Goal: Task Accomplishment & Management: Complete application form

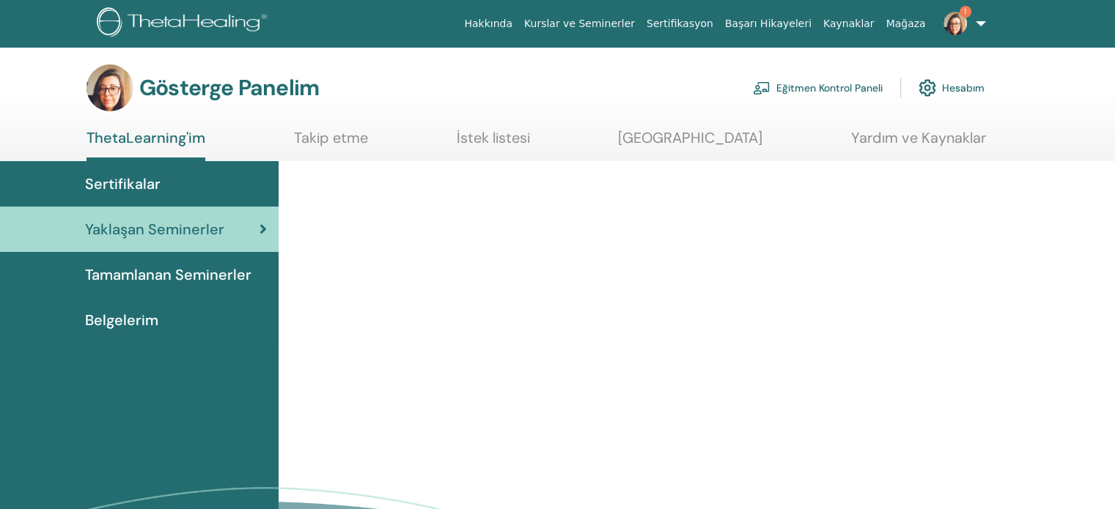
click at [830, 87] on font "Eğitmen Kontrol Paneli" at bounding box center [829, 88] width 106 height 13
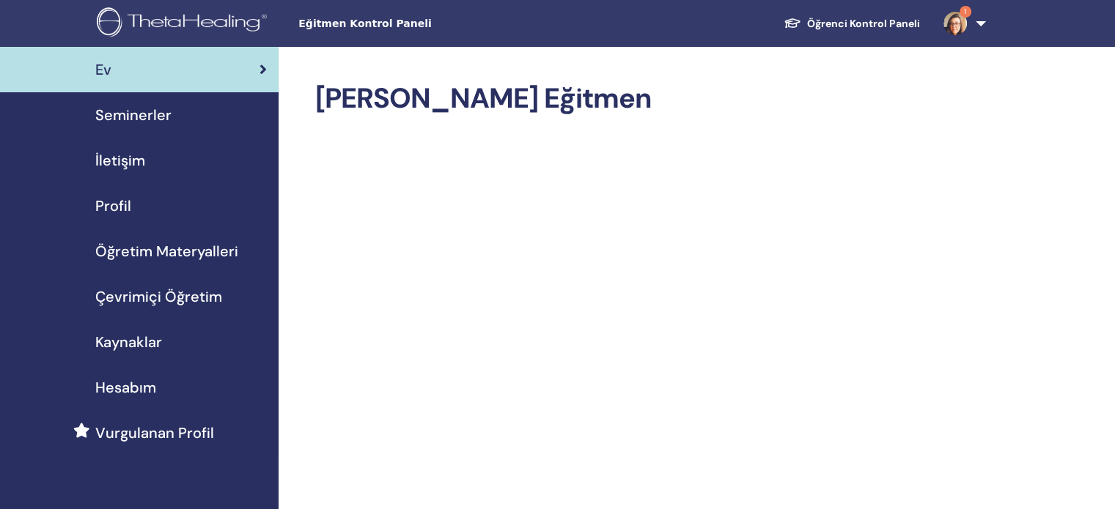
click at [192, 125] on div "Seminerler" at bounding box center [139, 115] width 255 height 22
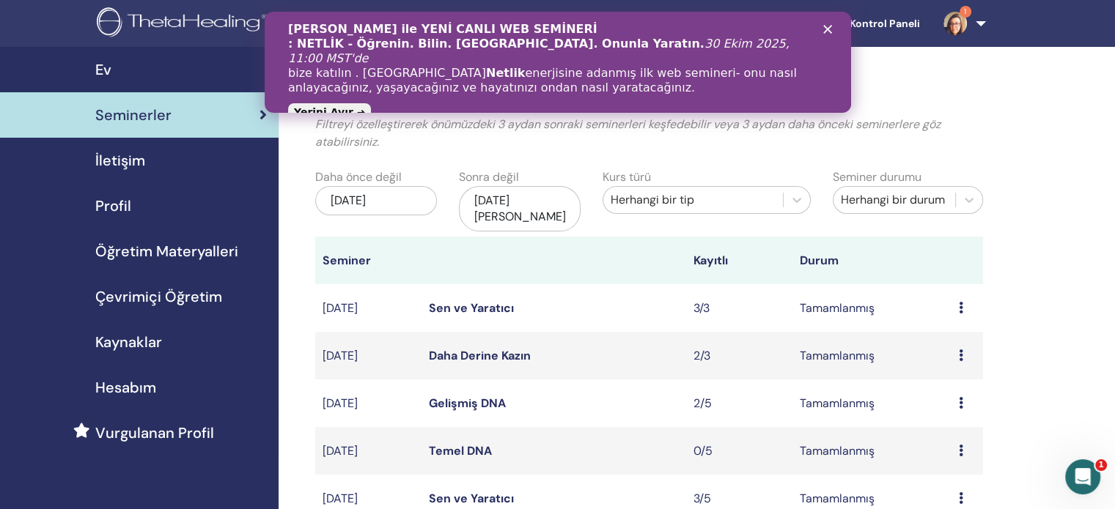
click at [825, 34] on div "Vianna Stibal ile YENİ CANLI WEB SEMİNERİ : NETLİK - Öğrenin. Bilin. Yaşayın. O…" at bounding box center [556, 70] width 539 height 104
click at [825, 32] on polygon "Kapat" at bounding box center [826, 29] width 9 height 9
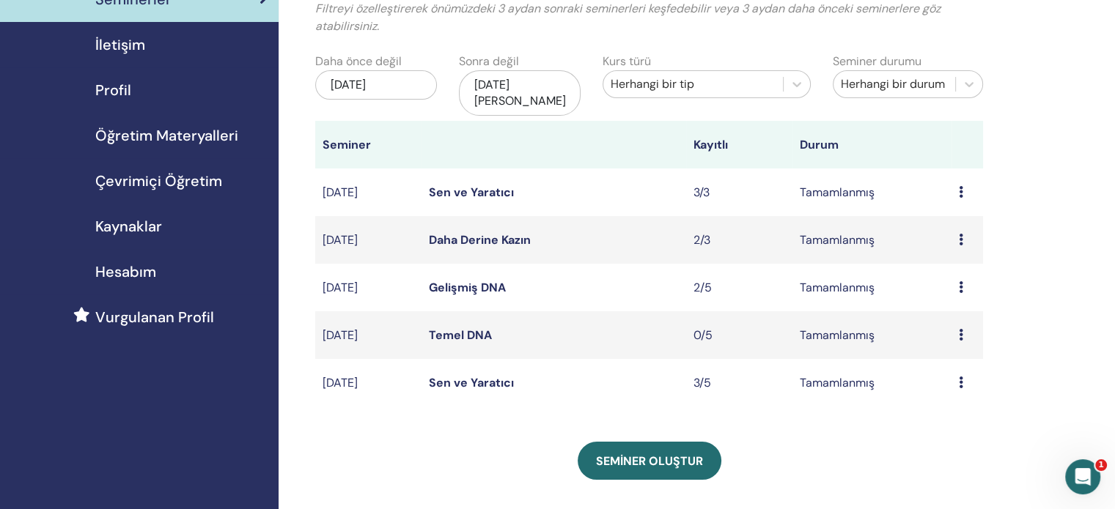
scroll to position [293, 0]
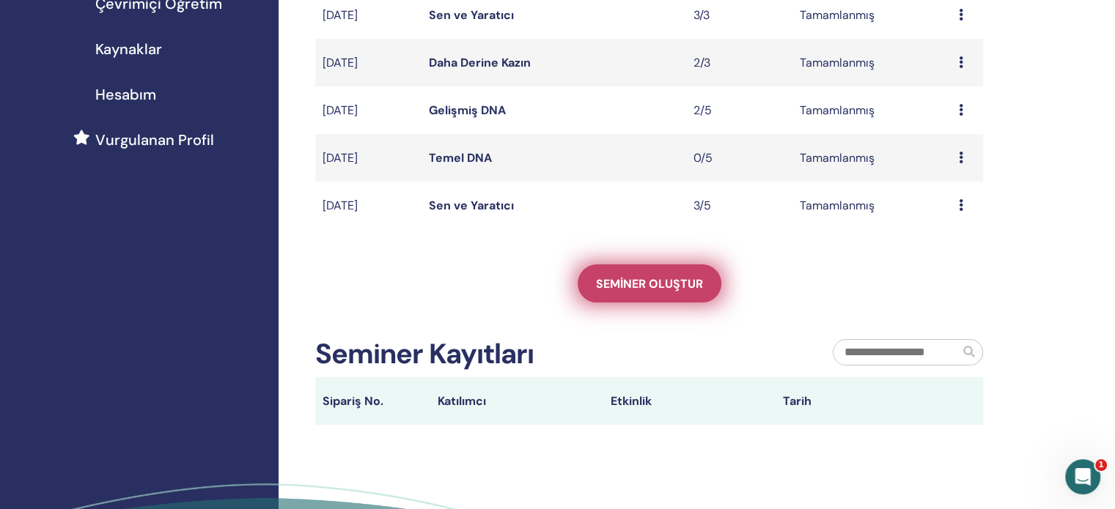
click at [657, 277] on font "Seminer oluştur" at bounding box center [649, 283] width 107 height 15
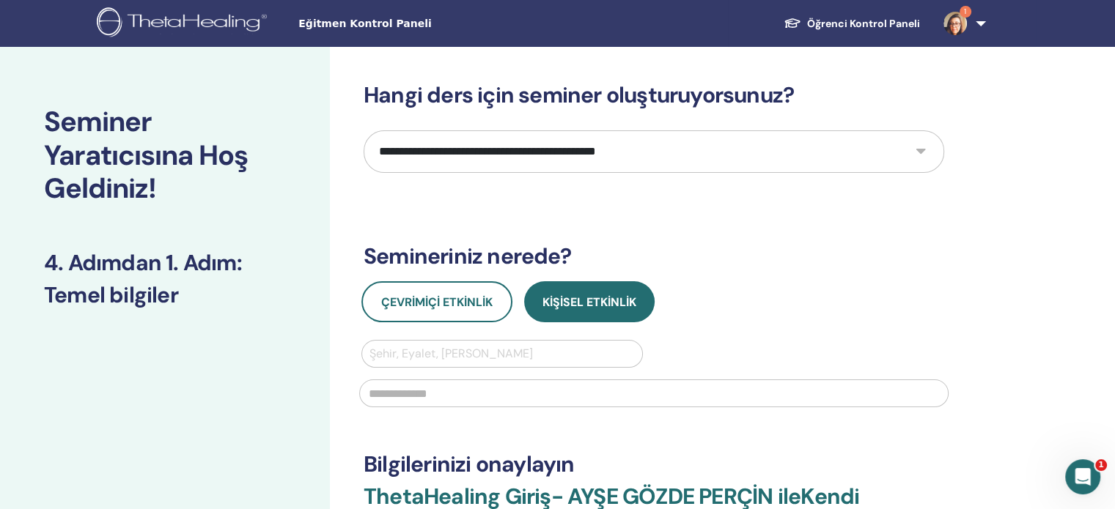
click at [605, 159] on select "**********" at bounding box center [654, 151] width 581 height 43
select select "*"
click at [364, 130] on select "**********" at bounding box center [654, 151] width 581 height 43
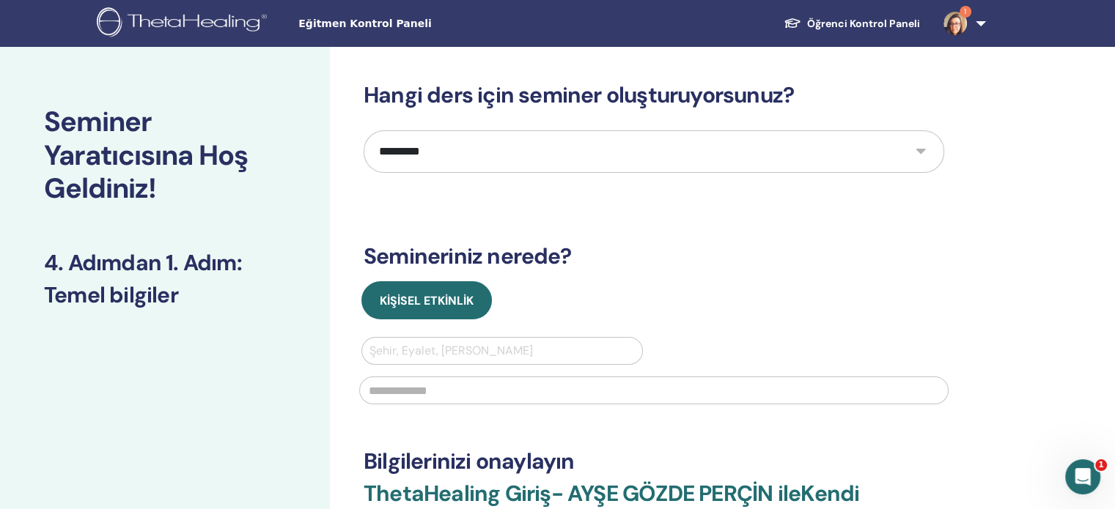
click at [456, 352] on div at bounding box center [501, 351] width 265 height 21
type input "*"
type input "********"
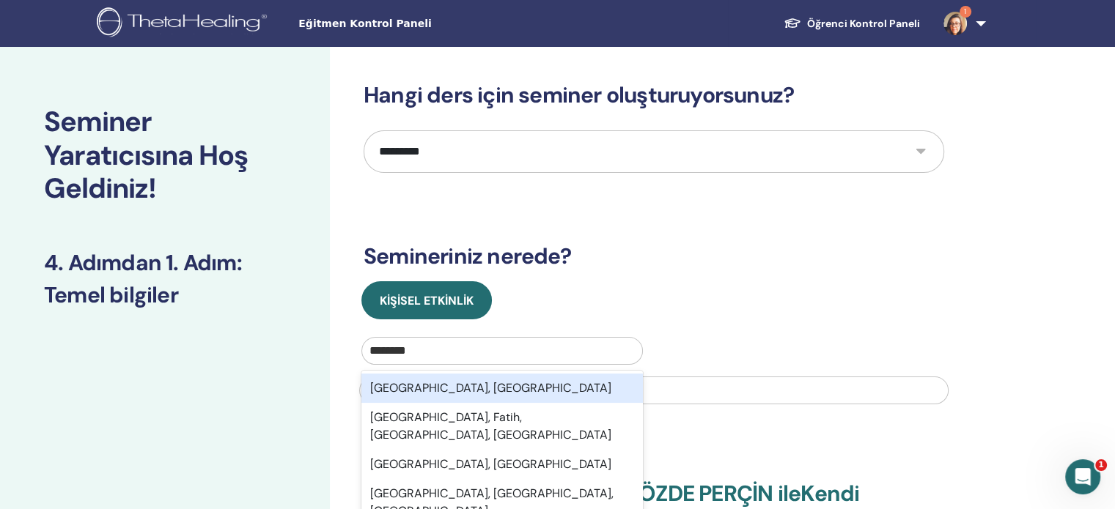
click at [457, 383] on div "İstanbul, TUR" at bounding box center [501, 388] width 281 height 29
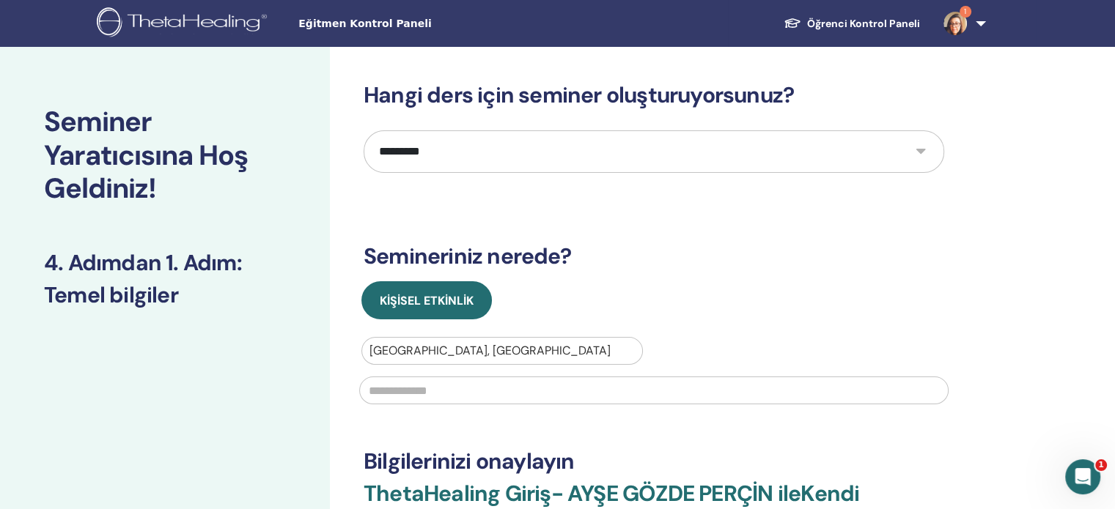
click at [460, 386] on input "text" at bounding box center [653, 391] width 589 height 28
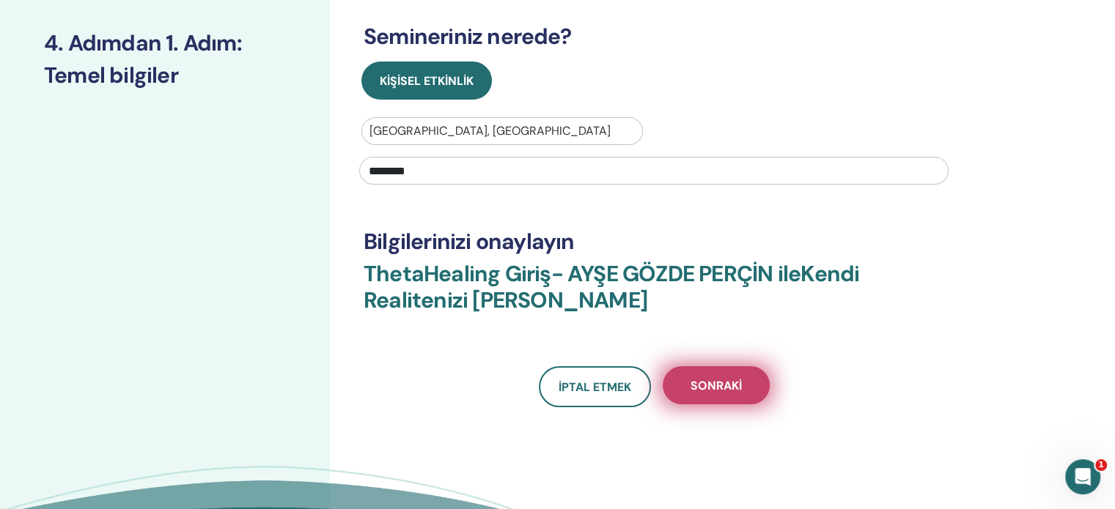
type input "********"
click at [716, 381] on font "Sonraki" at bounding box center [715, 385] width 51 height 15
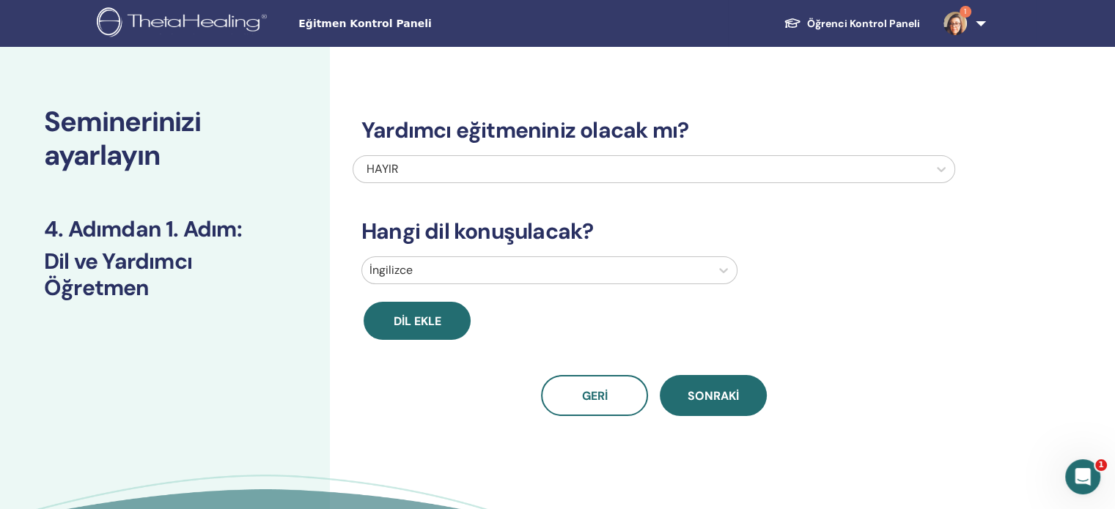
click at [482, 273] on div at bounding box center [536, 270] width 334 height 21
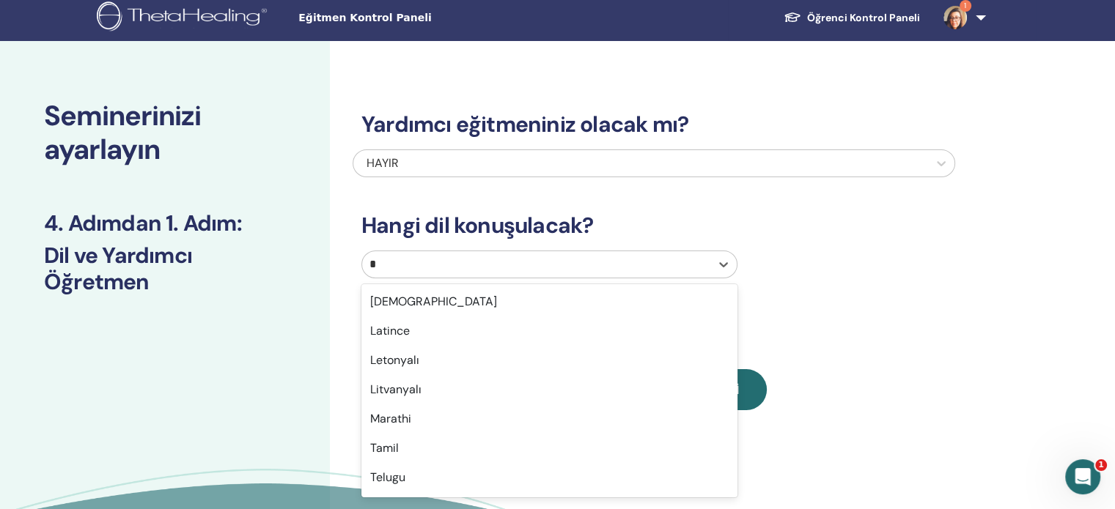
scroll to position [59, 0]
type input "**"
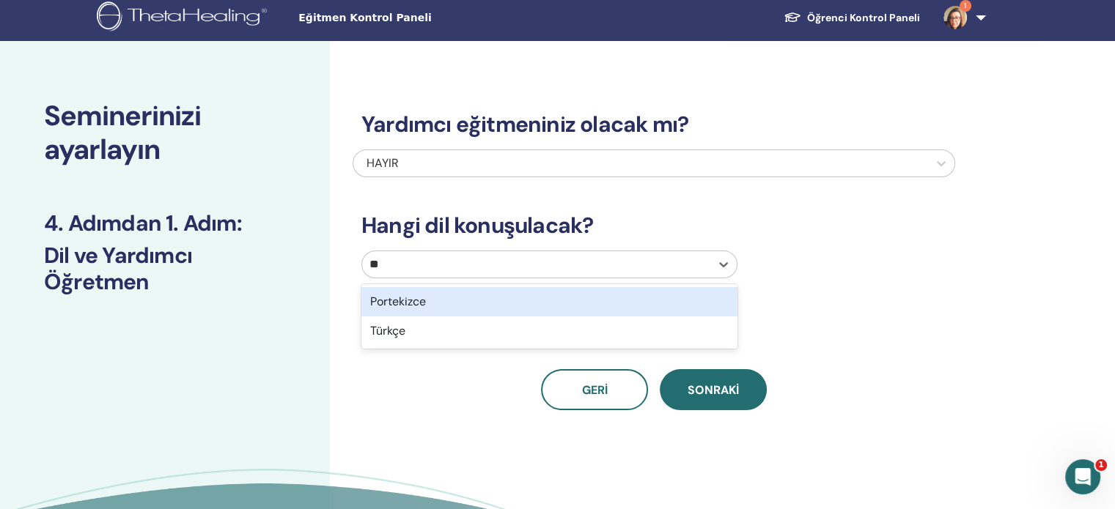
scroll to position [0, 0]
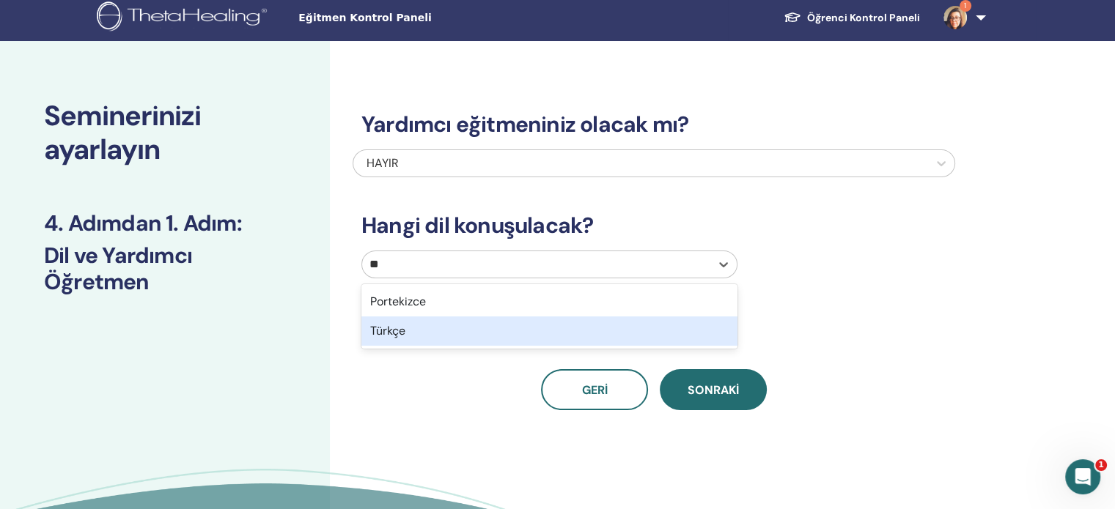
click at [495, 335] on div "Türkçe" at bounding box center [549, 331] width 376 height 29
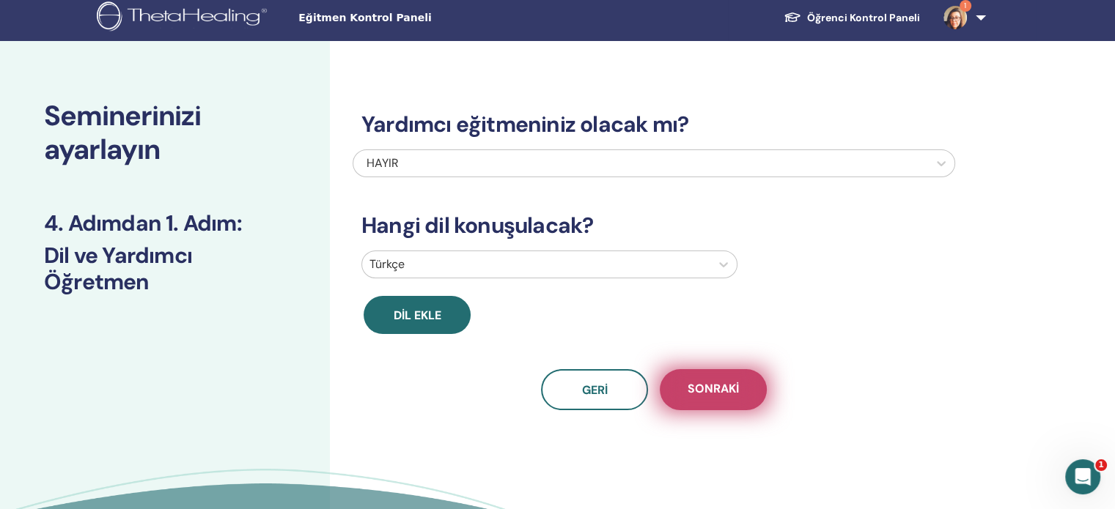
click at [734, 401] on button "Sonraki" at bounding box center [713, 389] width 107 height 41
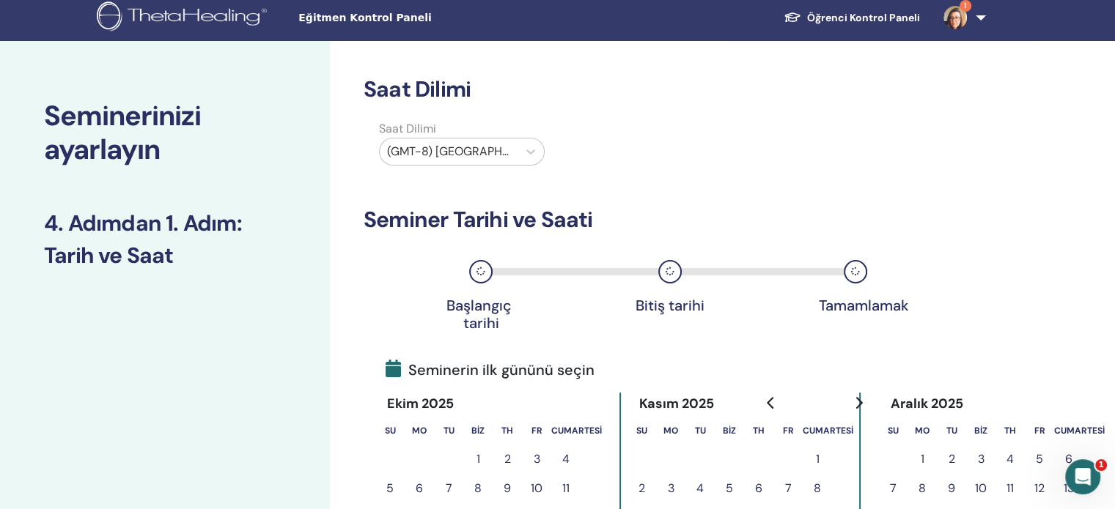
scroll to position [226, 0]
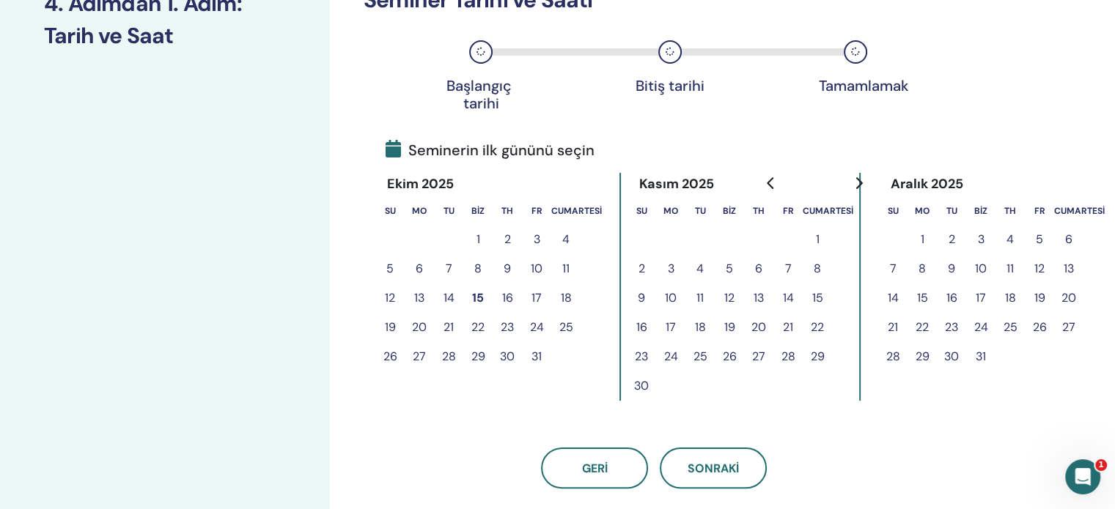
click at [424, 360] on font "27" at bounding box center [419, 356] width 13 height 15
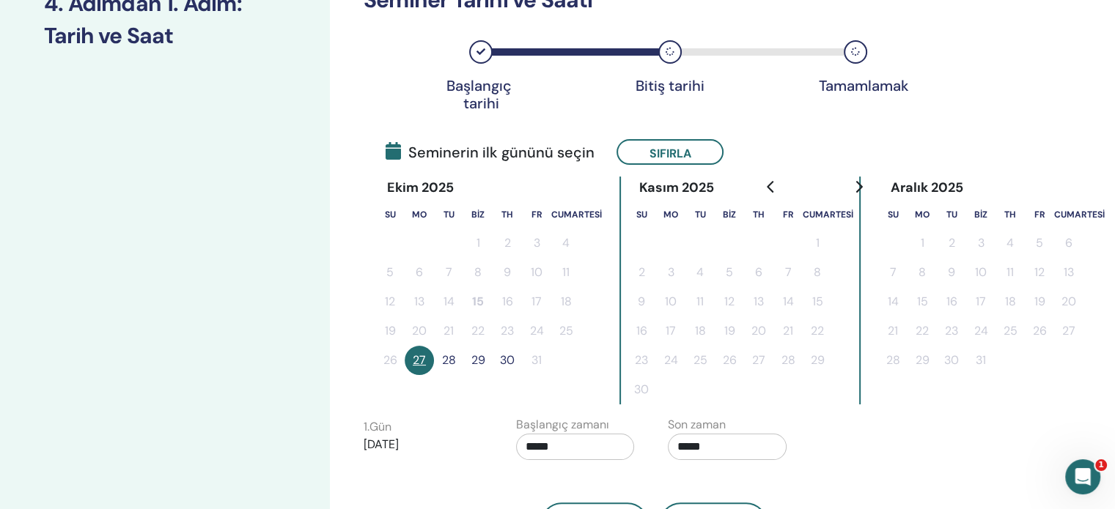
click at [441, 360] on button "28" at bounding box center [448, 360] width 29 height 29
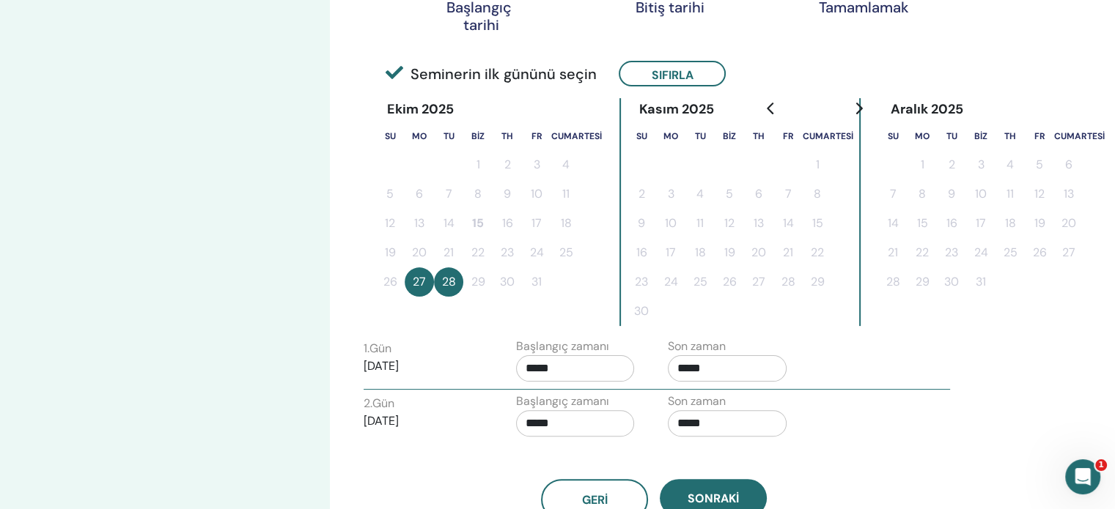
scroll to position [446, 0]
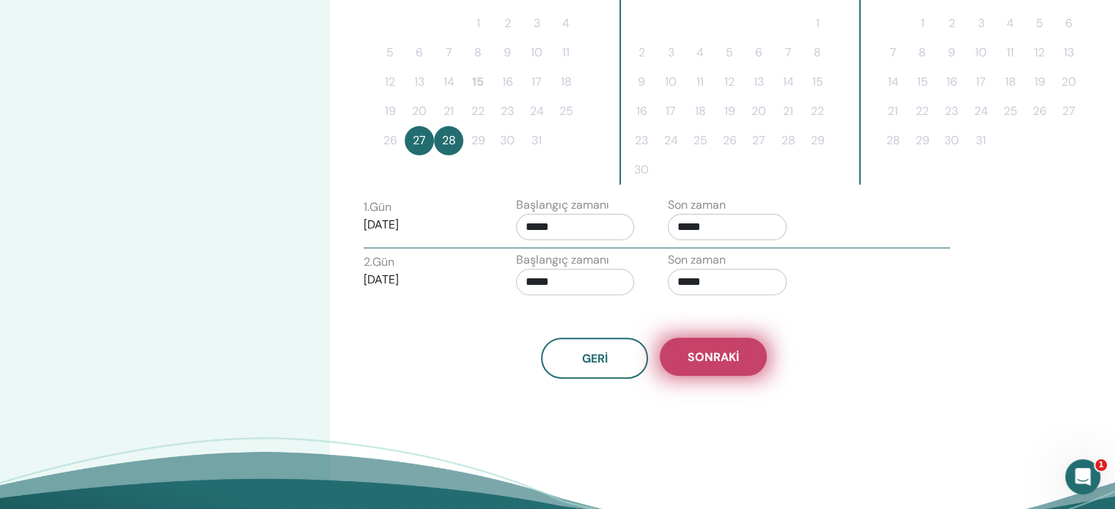
click at [714, 360] on font "Sonraki" at bounding box center [713, 357] width 51 height 15
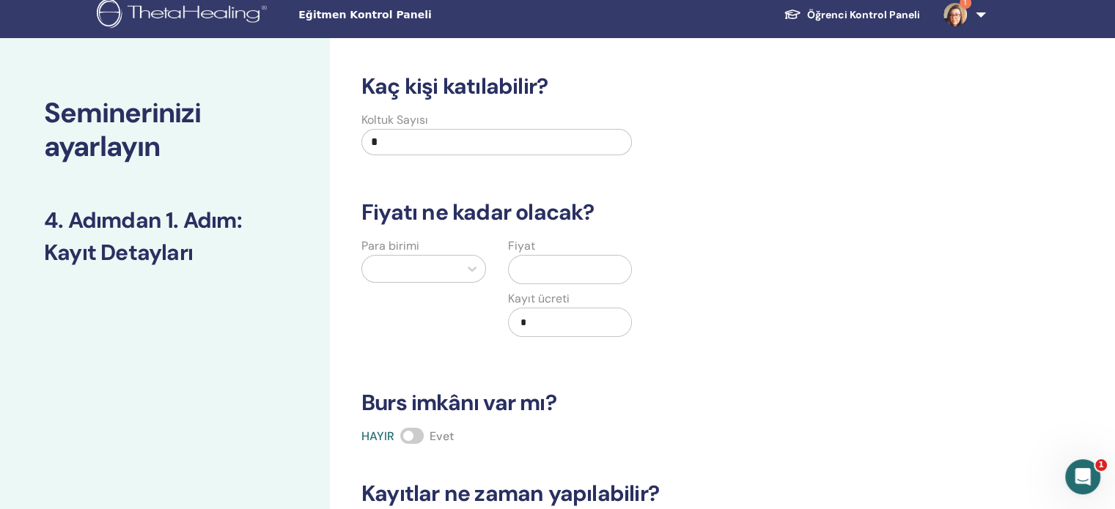
scroll to position [6, 0]
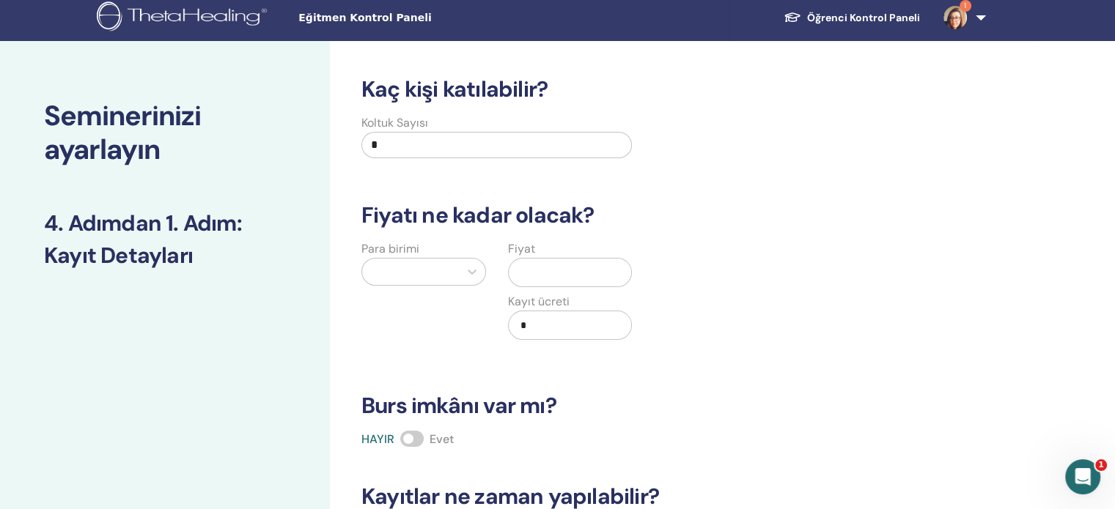
click at [441, 154] on input "*" at bounding box center [496, 145] width 270 height 26
drag, startPoint x: 441, startPoint y: 154, endPoint x: 357, endPoint y: 154, distance: 83.6
click at [357, 154] on div "Koltuk Sayısı *" at bounding box center [496, 140] width 292 height 53
type input "**"
click at [786, 216] on h3 "Fiyatı ne kadar olacak?" at bounding box center [654, 215] width 603 height 26
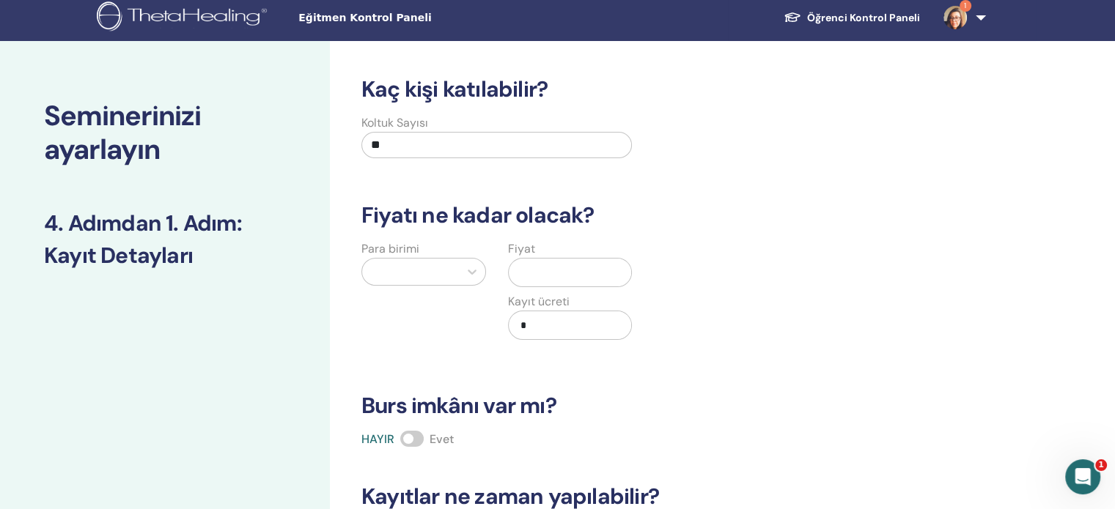
click at [446, 266] on div at bounding box center [410, 272] width 82 height 21
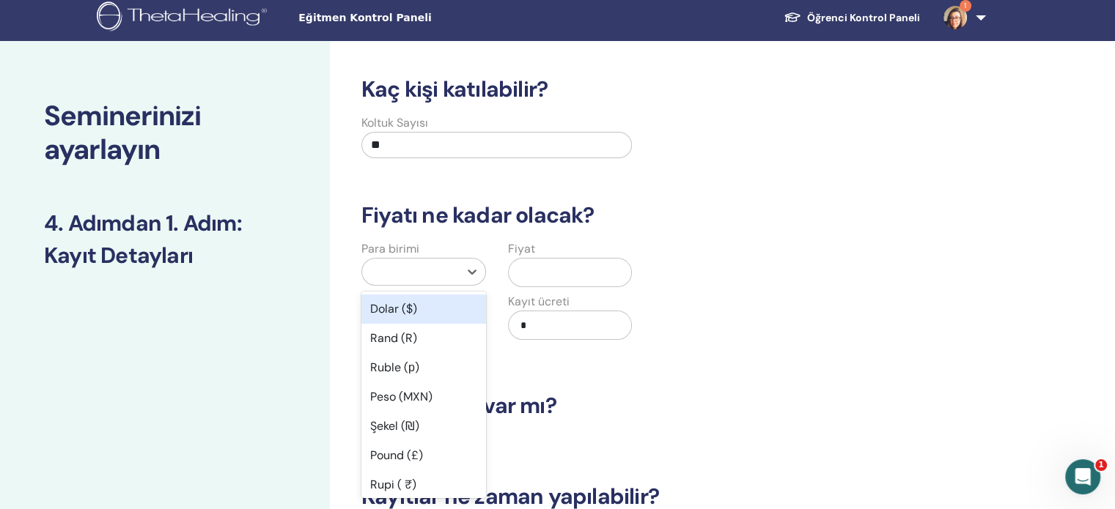
scroll to position [13, 0]
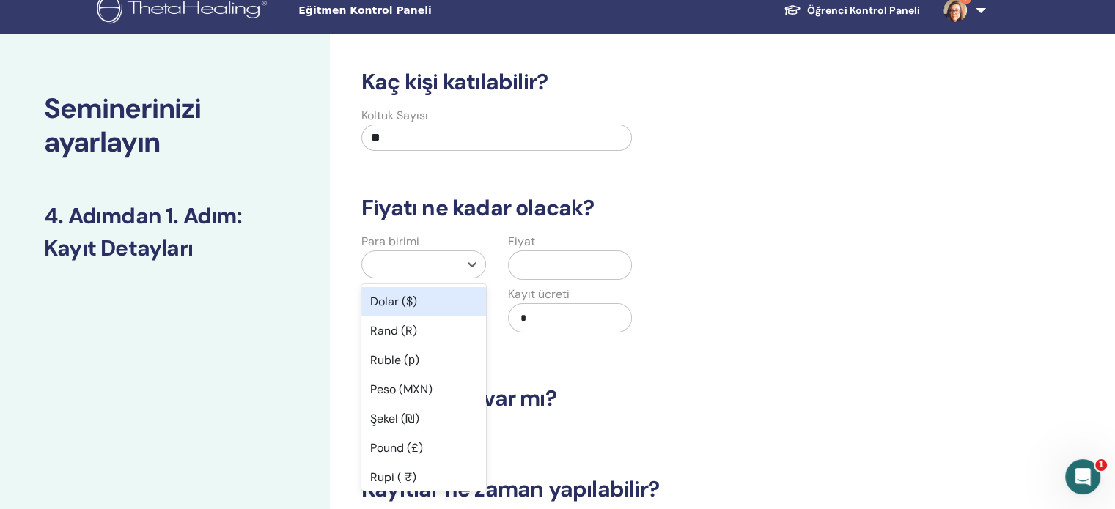
click at [441, 288] on div "Dolar ($)" at bounding box center [423, 301] width 125 height 29
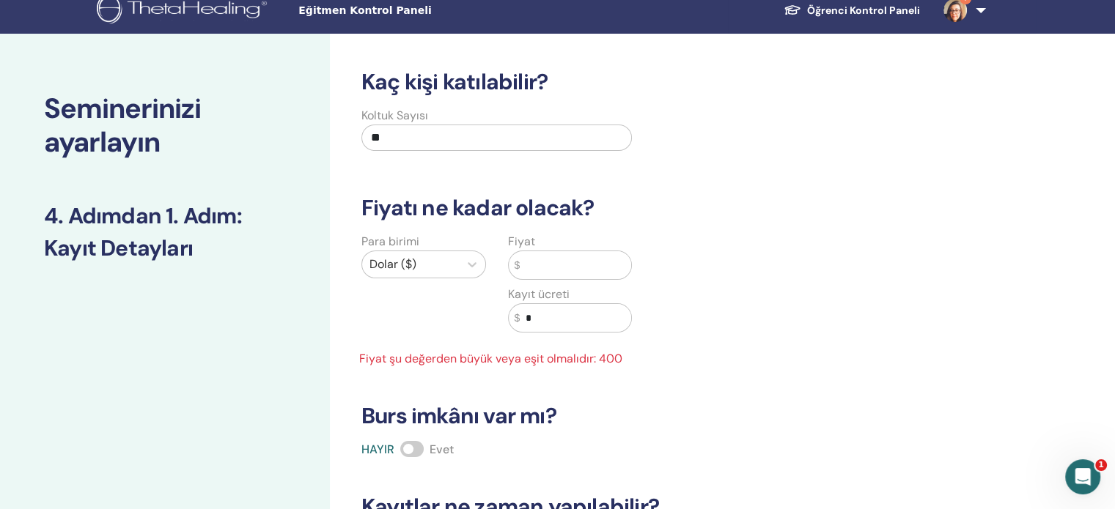
click at [595, 257] on input "text" at bounding box center [575, 265] width 111 height 28
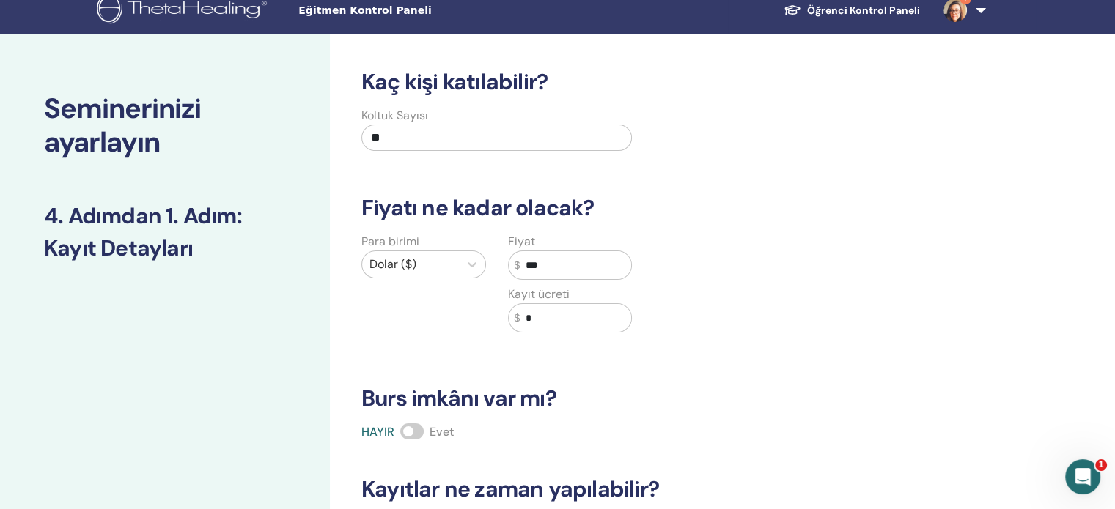
type input "***"
click at [800, 336] on div "Para birimi Dolar ($) Fiyat $ *** Kayıt ücreti $ *" at bounding box center [643, 291] width 603 height 117
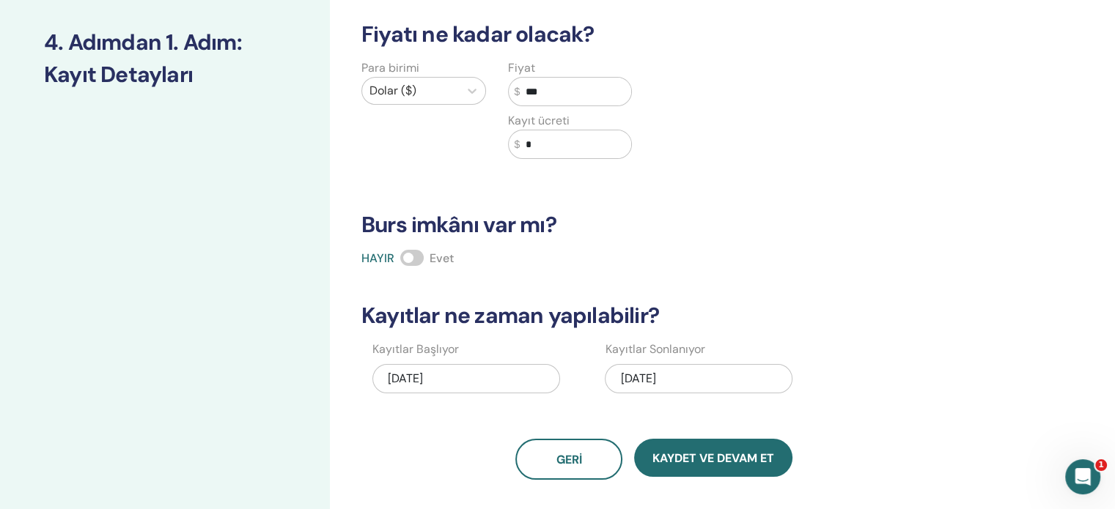
scroll to position [306, 0]
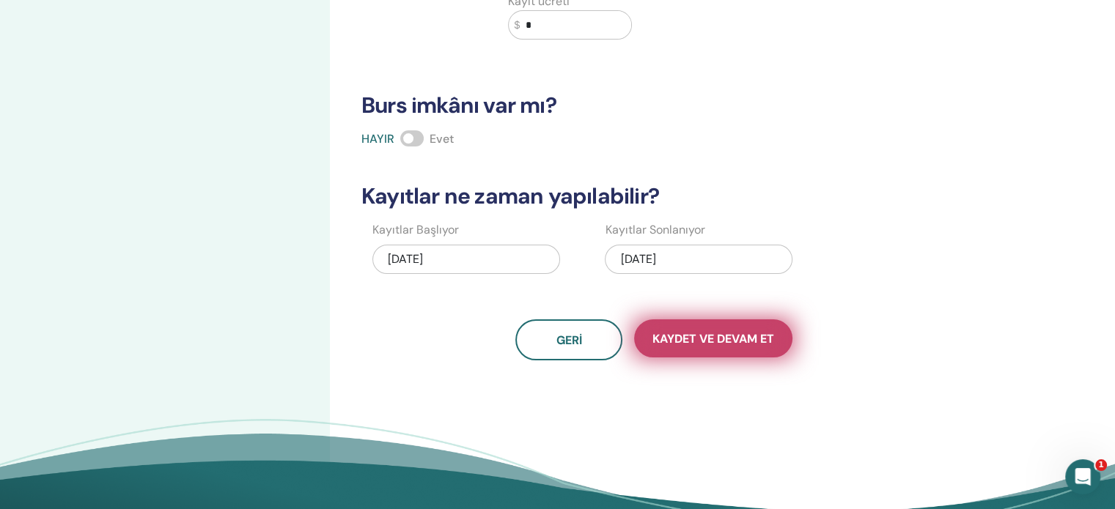
click at [715, 337] on font "Kaydet ve Devam Et" at bounding box center [713, 338] width 122 height 15
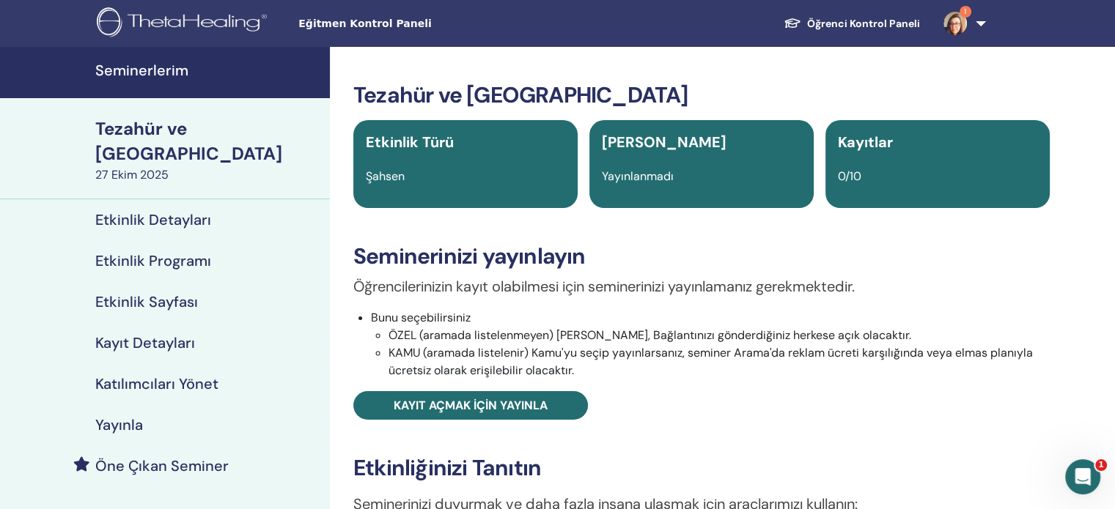
scroll to position [147, 0]
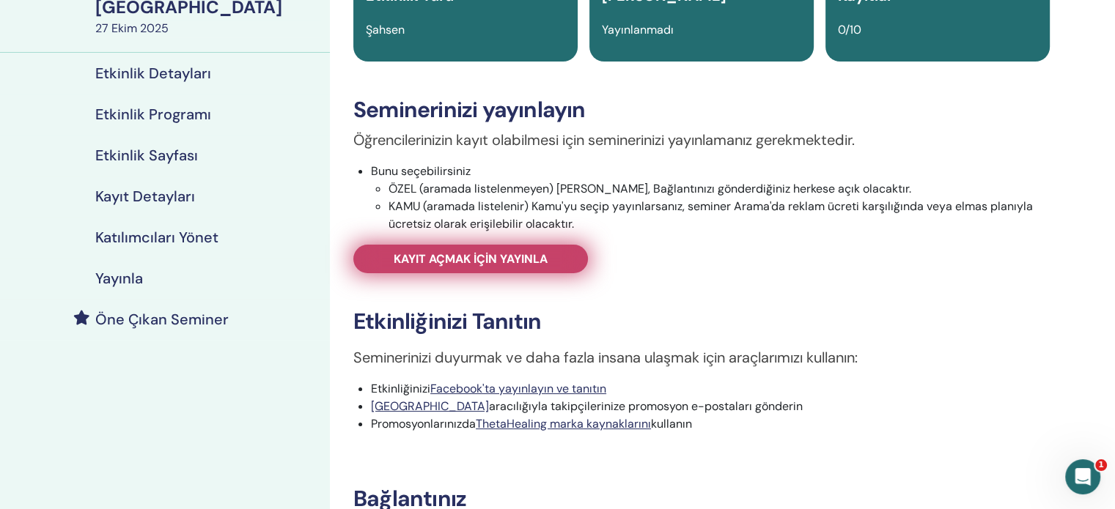
click at [487, 265] on font "Kayıt açmak için yayınla" at bounding box center [471, 258] width 154 height 15
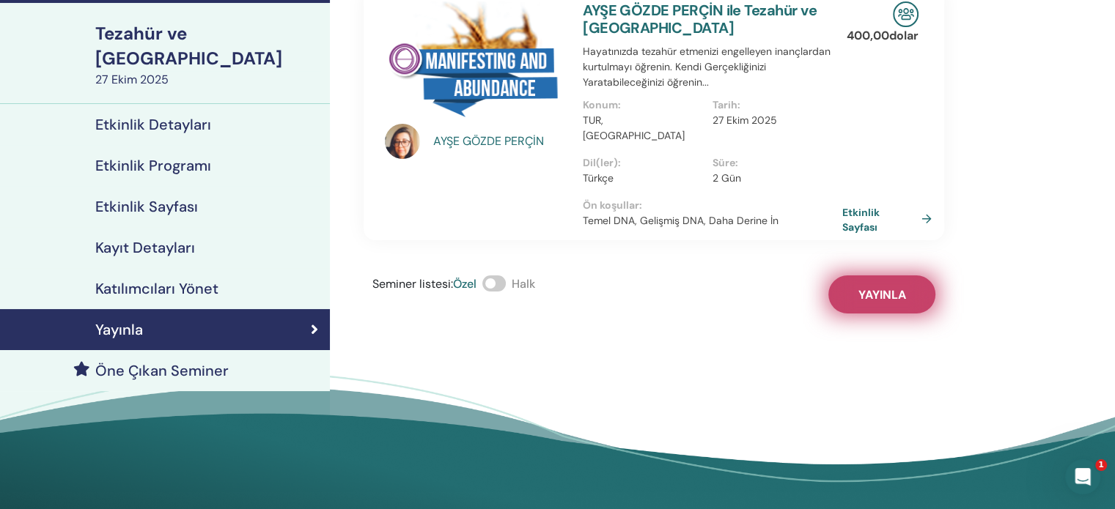
scroll to position [73, 0]
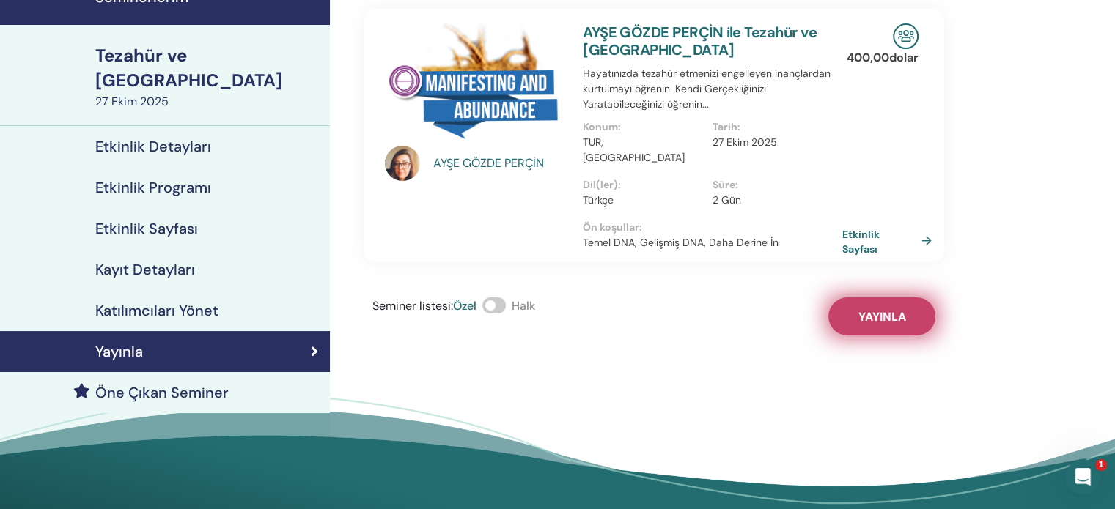
click at [865, 309] on font "Yayınla" at bounding box center [882, 316] width 48 height 15
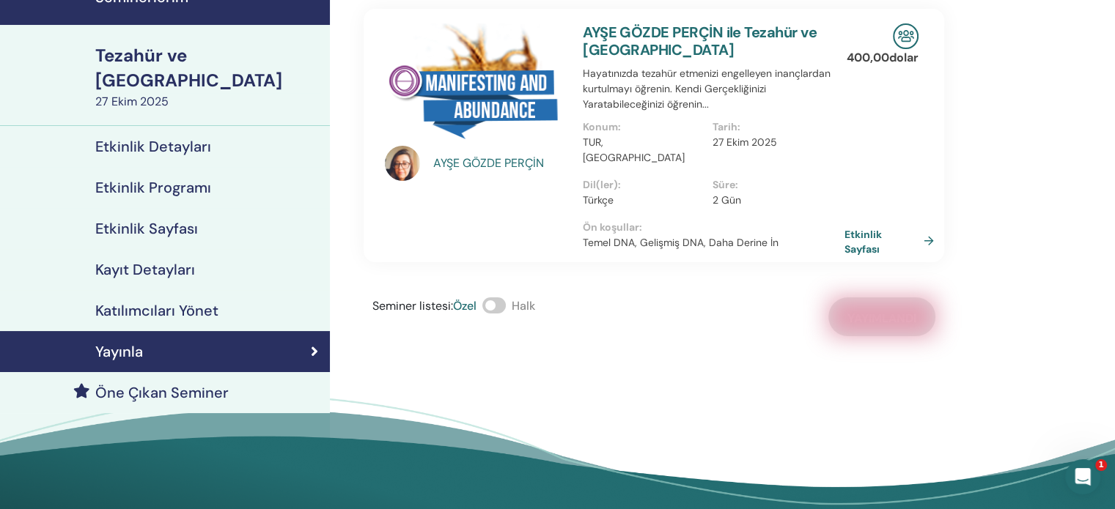
click at [858, 228] on font "Etkinlik Sayfası" at bounding box center [862, 241] width 37 height 27
